Goal: Task Accomplishment & Management: Use online tool/utility

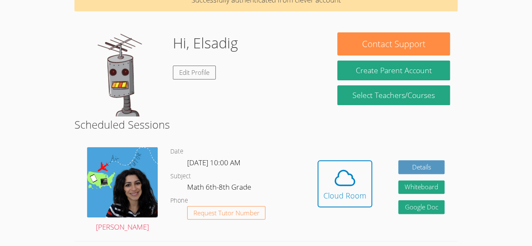
scroll to position [50, 0]
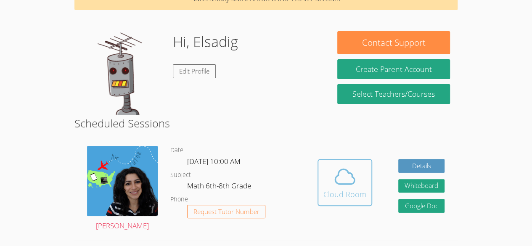
click at [354, 186] on icon at bounding box center [345, 177] width 24 height 24
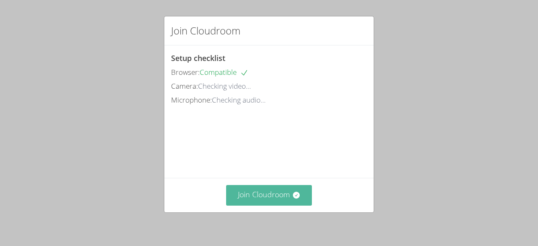
click at [285, 204] on button "Join Cloudroom" at bounding box center [269, 195] width 86 height 21
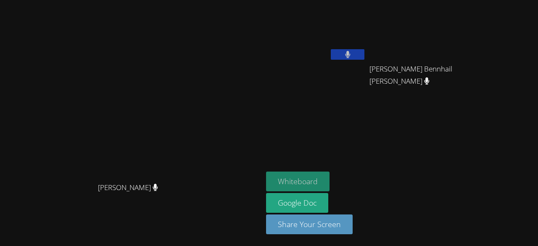
click at [329, 181] on button "Whiteboard" at bounding box center [297, 181] width 63 height 20
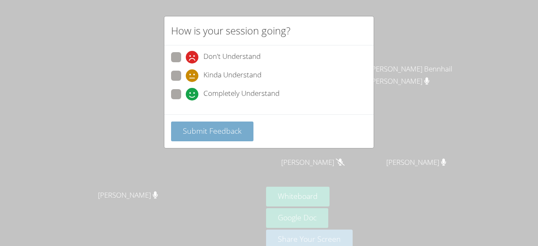
click at [240, 130] on span "Submit Feedback" at bounding box center [212, 131] width 59 height 10
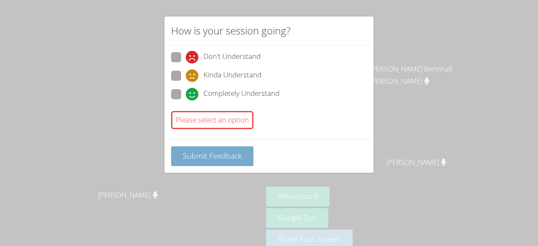
click at [236, 161] on button "Submit Feedback" at bounding box center [212, 156] width 82 height 20
click at [377, 79] on div "How is your session going? Don't Understand Kinda Understand Completely Underst…" at bounding box center [269, 123] width 538 height 246
click at [401, 68] on div "How is your session going? Don't Understand Kinda Understand Completely Underst…" at bounding box center [269, 123] width 538 height 246
click at [411, 61] on div "How is your session going? Don't Understand Kinda Understand Completely Underst…" at bounding box center [269, 123] width 538 height 246
click at [373, 199] on div "How is your session going? Don't Understand Kinda Understand Completely Underst…" at bounding box center [269, 123] width 538 height 246
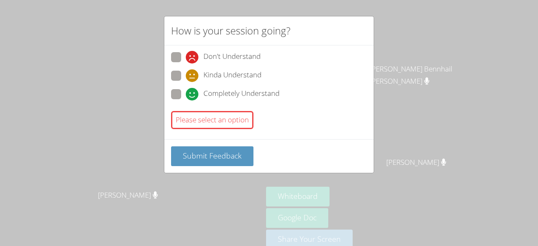
click at [385, 195] on div "How is your session going? Don't Understand Kinda Understand Completely Underst…" at bounding box center [269, 123] width 538 height 246
click at [351, 181] on div "How is your session going? Don't Understand Kinda Understand Completely Underst…" at bounding box center [269, 123] width 538 height 246
click at [353, 208] on div "How is your session going? Don't Understand Kinda Understand Completely Underst…" at bounding box center [269, 123] width 538 height 246
click at [350, 198] on div "How is your session going? Don't Understand Kinda Understand Completely Underst…" at bounding box center [269, 123] width 538 height 246
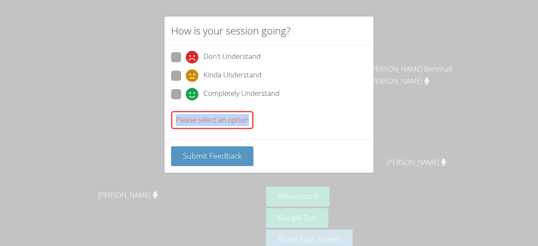
click at [350, 198] on div "How is your session going? Don't Understand Kinda Understand Completely Underst…" at bounding box center [269, 123] width 538 height 246
click at [537, 166] on div "How is your session going? Don't Understand Kinda Understand Completely Underst…" at bounding box center [269, 123] width 538 height 246
click at [186, 100] on span at bounding box center [186, 100] width 0 height 0
click at [186, 93] on input "Completely Understand" at bounding box center [189, 92] width 7 height 7
radio input "true"
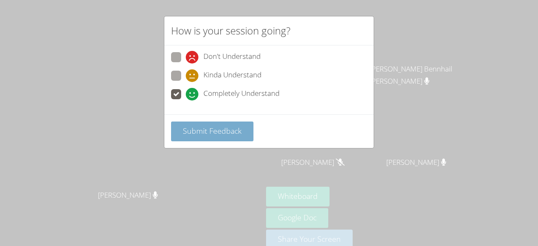
click at [211, 133] on span "Submit Feedback" at bounding box center [212, 131] width 59 height 10
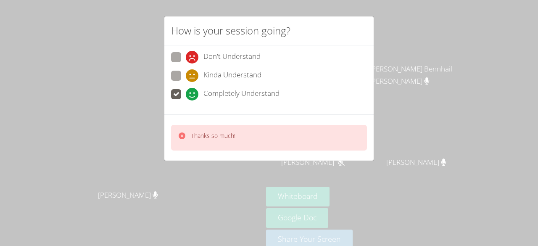
click at [186, 82] on span at bounding box center [186, 82] width 0 height 0
click at [186, 71] on input "Kinda Understand" at bounding box center [189, 74] width 7 height 7
radio input "true"
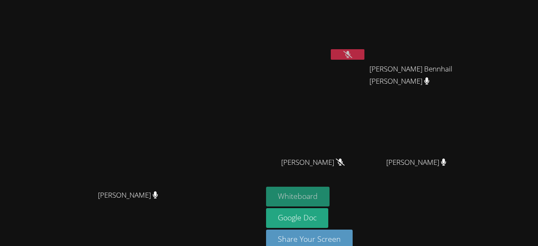
drag, startPoint x: 343, startPoint y: 195, endPoint x: 330, endPoint y: 195, distance: 13.0
click at [329, 195] on button "Whiteboard" at bounding box center [297, 197] width 63 height 20
